Goal: Task Accomplishment & Management: Complete application form

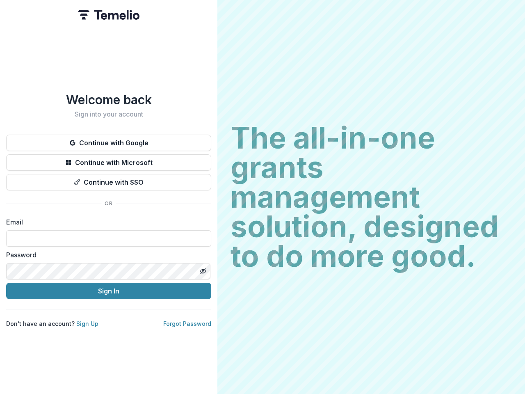
click at [263, 197] on h2 "The all-in-one grants management solution, designed to do more good." at bounding box center [371, 197] width 281 height 148
click at [109, 140] on button "Continue with Google" at bounding box center [108, 143] width 205 height 16
click at [109, 159] on button "Continue with Microsoft" at bounding box center [108, 162] width 205 height 16
click at [109, 179] on button "Continue with SSO" at bounding box center [108, 182] width 205 height 16
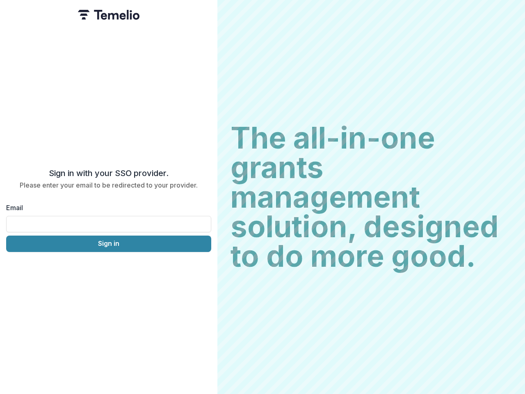
click at [203, 268] on div "Sign in with your SSO provider. Please enter your email to be redirected to you…" at bounding box center [108, 197] width 217 height 394
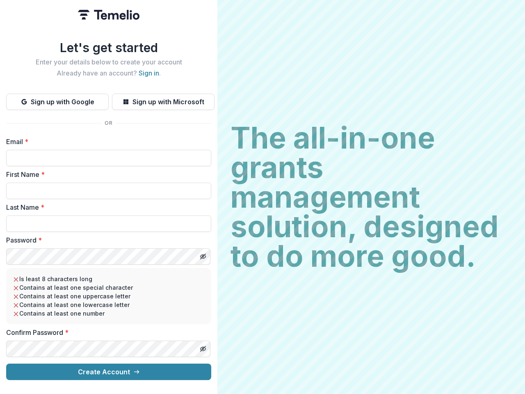
click at [263, 197] on h2 "The all-in-one grants management solution, designed to do more good." at bounding box center [371, 197] width 281 height 148
click at [57, 98] on button "Sign up with Google" at bounding box center [57, 102] width 103 height 16
click at [163, 98] on button "Sign up with Microsoft" at bounding box center [163, 102] width 103 height 16
click at [203, 254] on line "Toggle password visibility" at bounding box center [203, 256] width 5 height 5
click at [203, 346] on line "Toggle password visibility" at bounding box center [203, 348] width 5 height 5
